Goal: Task Accomplishment & Management: Manage account settings

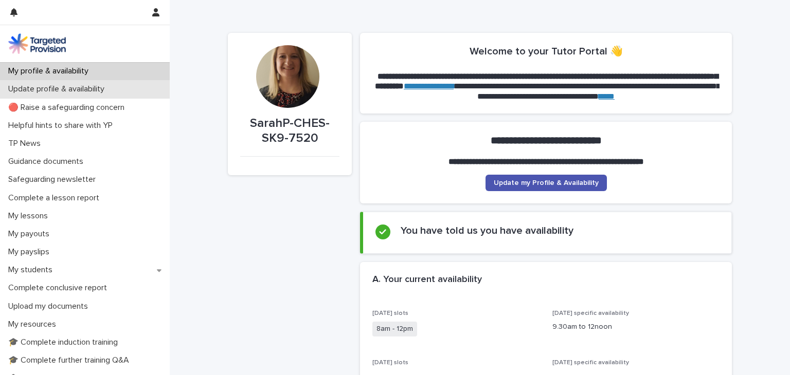
click at [82, 93] on p "Update profile & availability" at bounding box center [58, 89] width 108 height 10
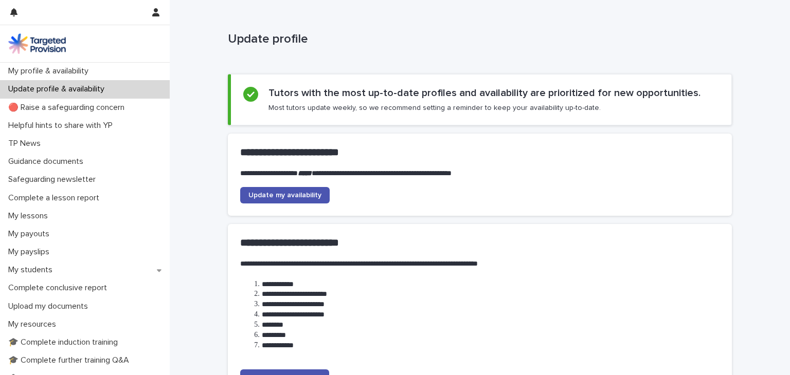
scroll to position [112, 0]
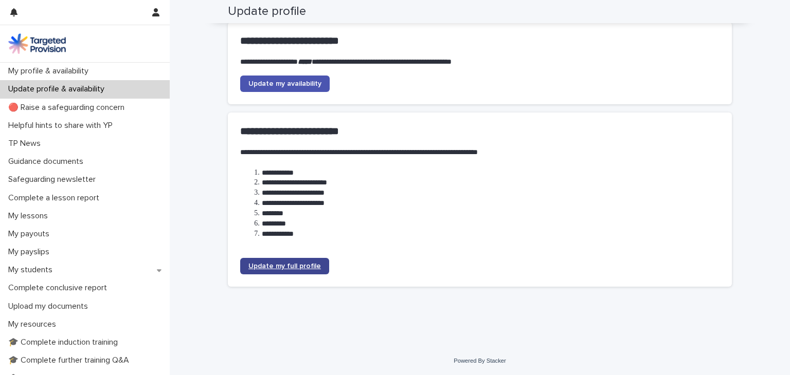
click at [286, 263] on span "Update my full profile" at bounding box center [284, 266] width 72 height 7
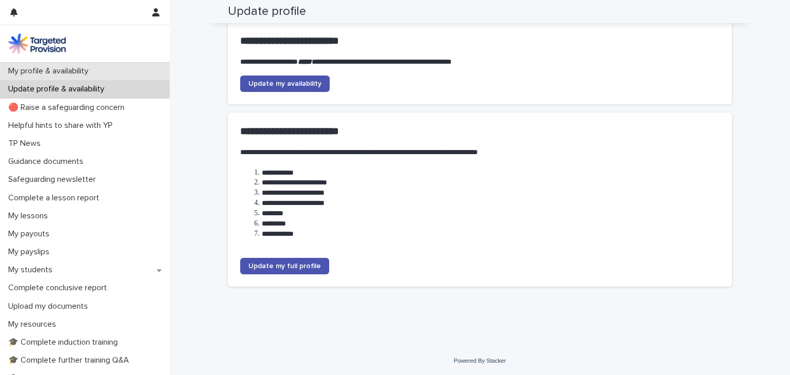
click at [47, 69] on p "My profile & availability" at bounding box center [50, 71] width 93 height 10
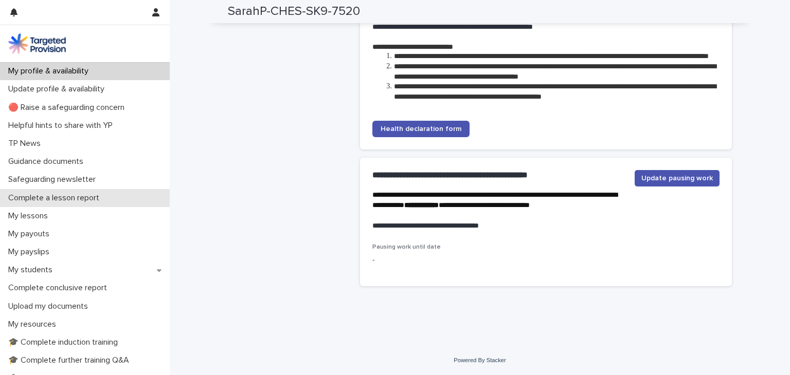
scroll to position [212, 0]
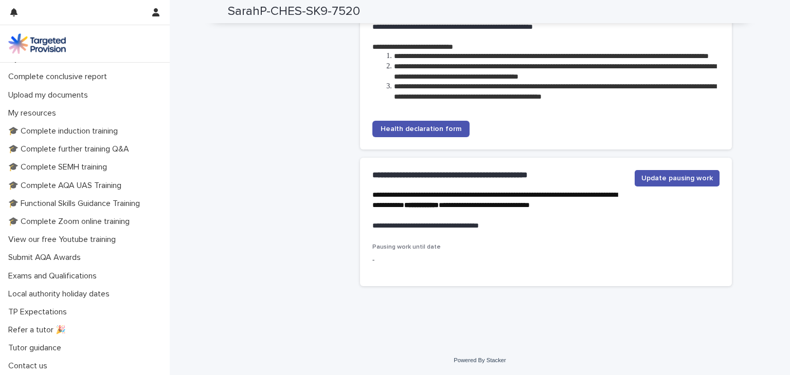
click at [14, 274] on p "Exams and Qualifications" at bounding box center [54, 276] width 101 height 10
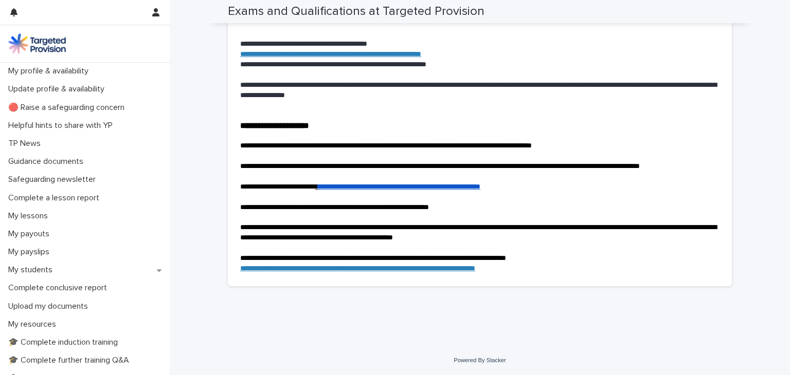
scroll to position [2131, 0]
click at [64, 310] on p "Upload my documents" at bounding box center [50, 307] width 92 height 10
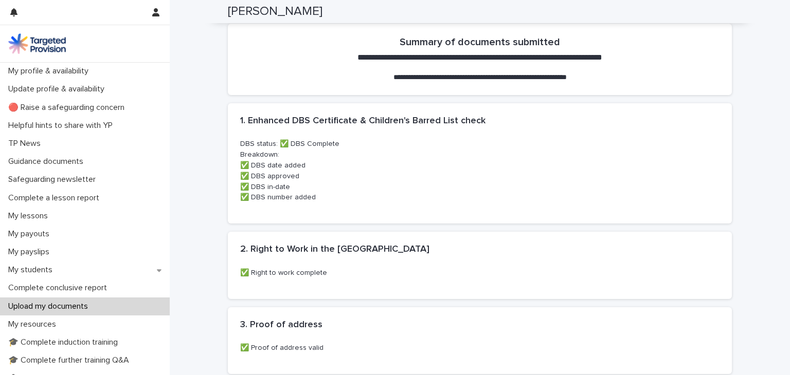
scroll to position [163, 0]
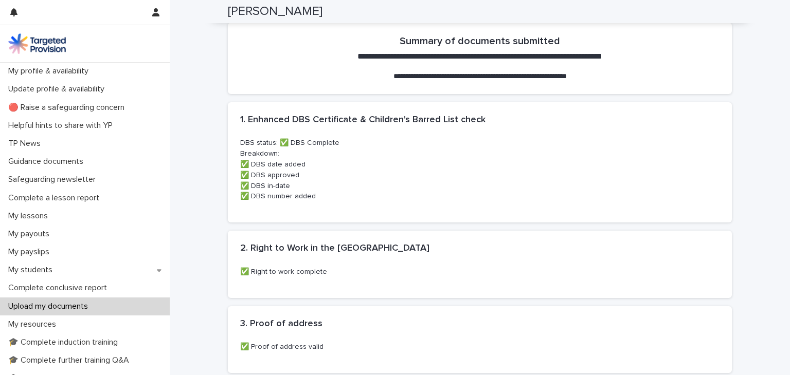
click at [401, 169] on p "DBS status: ✅ DBS Complete Breakdown: ✅ DBS date added ✅ DBS approved ✅ DBS in-…" at bounding box center [479, 170] width 479 height 64
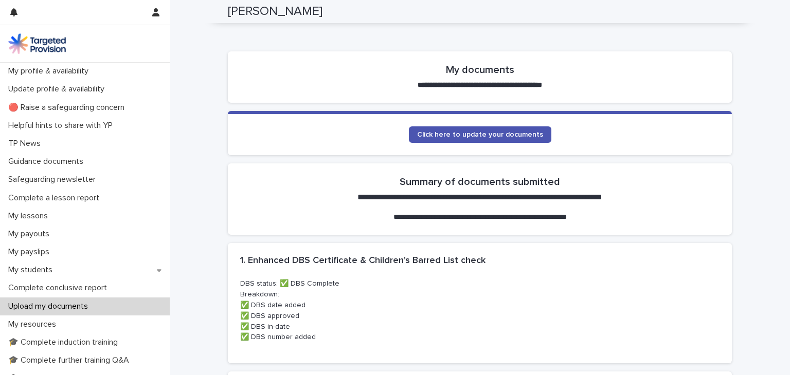
scroll to position [0, 0]
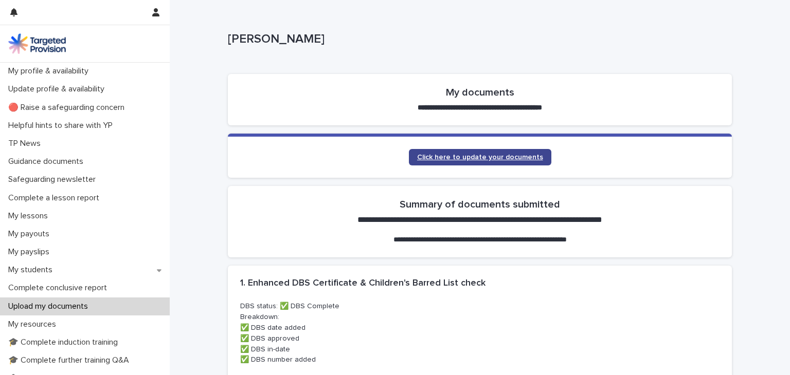
click at [418, 162] on link "Click here to update your documents" at bounding box center [480, 157] width 142 height 16
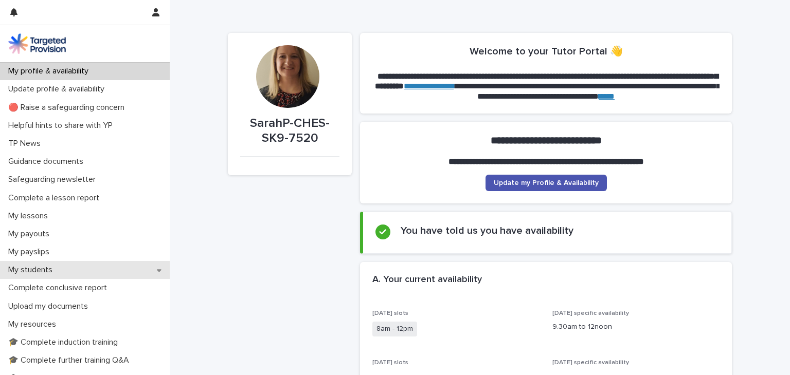
click at [33, 269] on p "My students" at bounding box center [32, 270] width 57 height 10
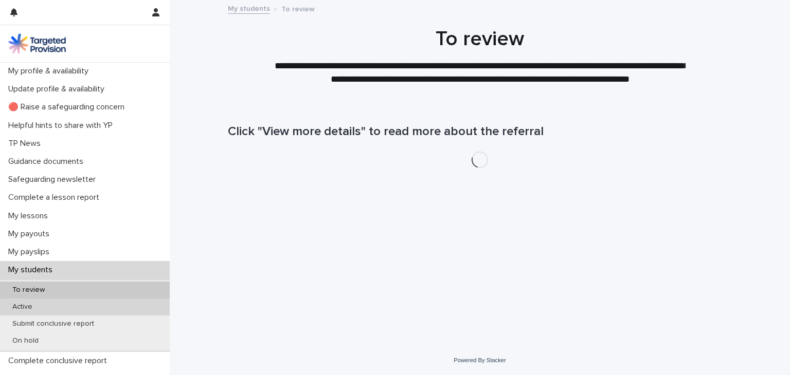
click at [19, 307] on p "Active" at bounding box center [22, 307] width 37 height 9
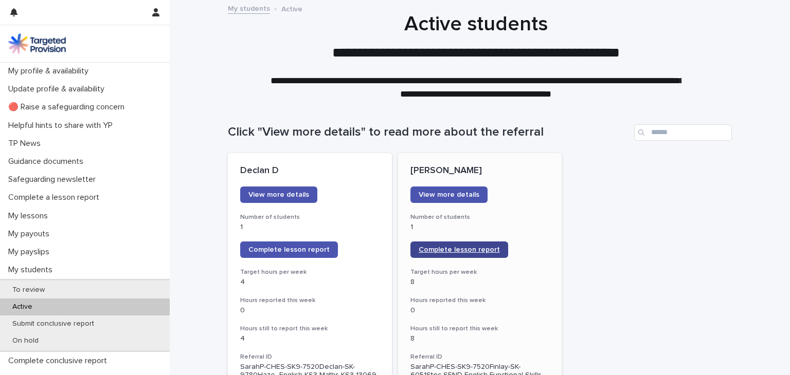
click at [465, 251] on span "Complete lesson report" at bounding box center [458, 249] width 81 height 7
click at [433, 248] on span "Complete lesson report" at bounding box center [458, 249] width 81 height 7
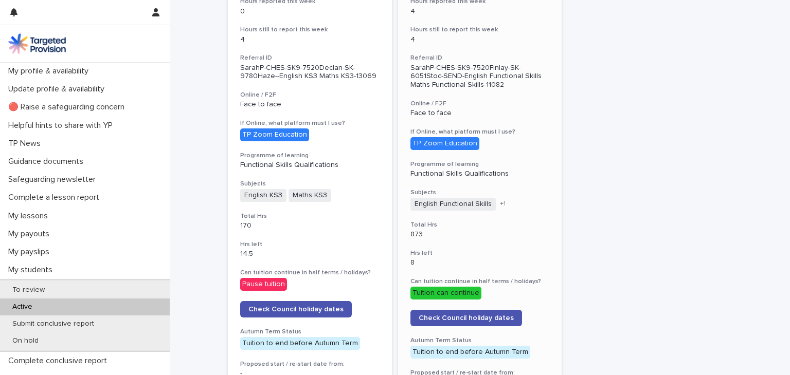
scroll to position [300, 0]
